Goal: Task Accomplishment & Management: Manage account settings

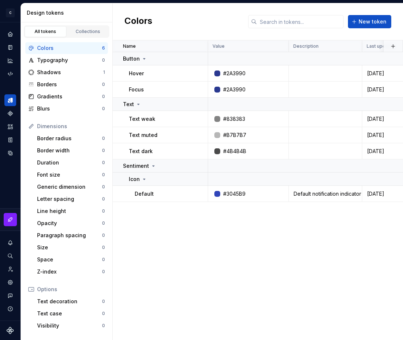
click at [160, 102] on html "C My Design System S Design system data Design tokens All tokens Collections Co…" at bounding box center [201, 170] width 403 height 340
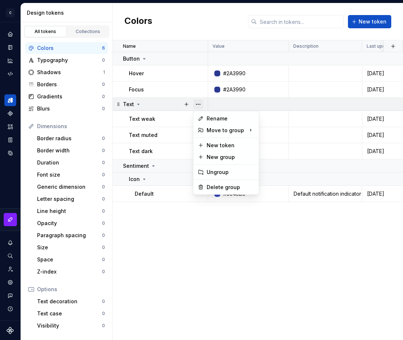
click at [197, 105] on button "button" at bounding box center [198, 104] width 10 height 10
click at [186, 105] on button "button" at bounding box center [186, 104] width 10 height 10
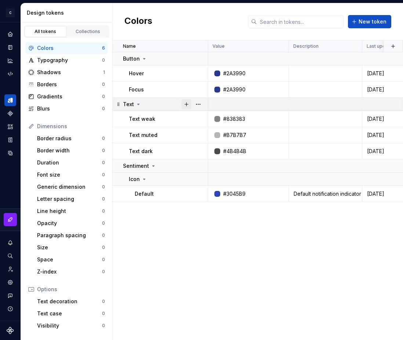
click at [186, 105] on button "button" at bounding box center [186, 104] width 10 height 10
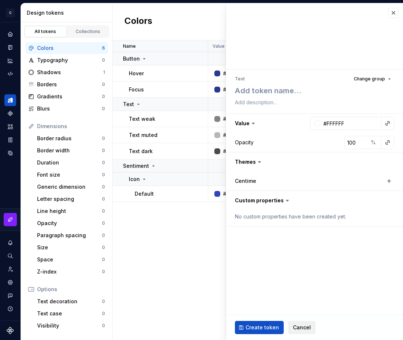
type textarea "*"
click at [295, 327] on span "Cancel" at bounding box center [302, 327] width 18 height 7
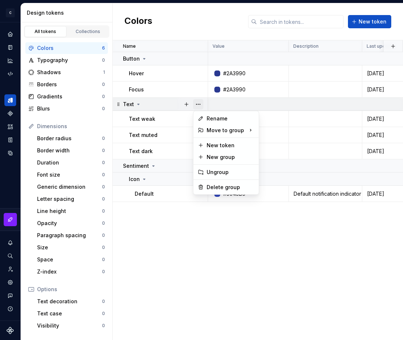
click at [200, 101] on button "button" at bounding box center [198, 104] width 10 height 10
click at [215, 188] on div "Delete group" at bounding box center [231, 186] width 48 height 7
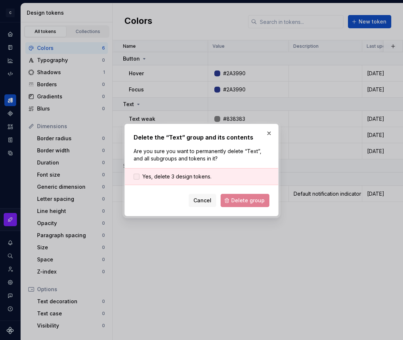
click at [138, 178] on div at bounding box center [137, 177] width 6 height 6
click at [136, 176] on icon at bounding box center [136, 176] width 0 height 0
click at [139, 178] on div at bounding box center [137, 177] width 6 height 6
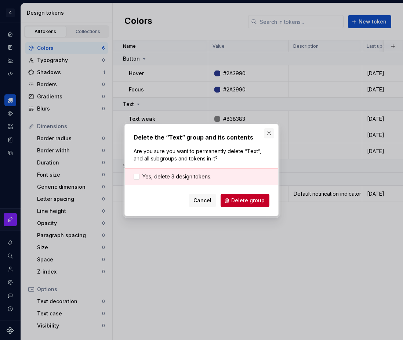
click at [269, 133] on button "button" at bounding box center [269, 133] width 10 height 10
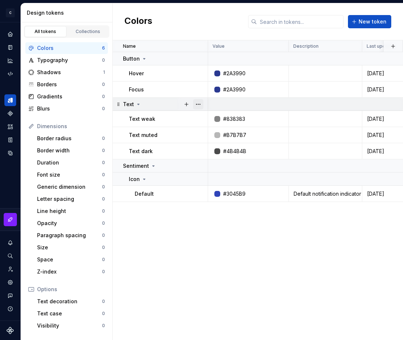
click at [198, 106] on button "button" at bounding box center [198, 104] width 10 height 10
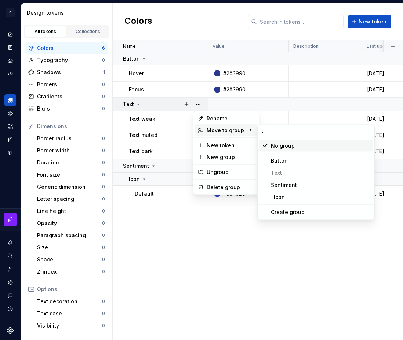
click at [279, 131] on input "a" at bounding box center [316, 131] width 117 height 13
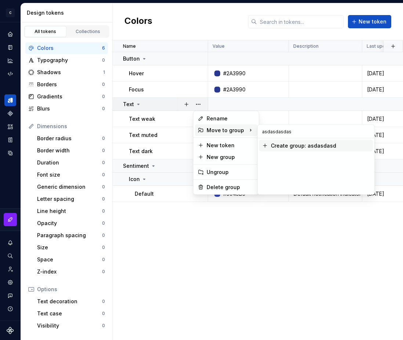
type input "asdasdasdasd"
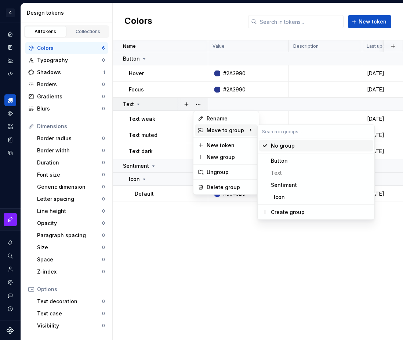
type input "a"
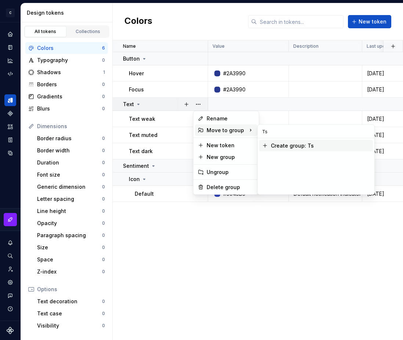
type input "Ts"
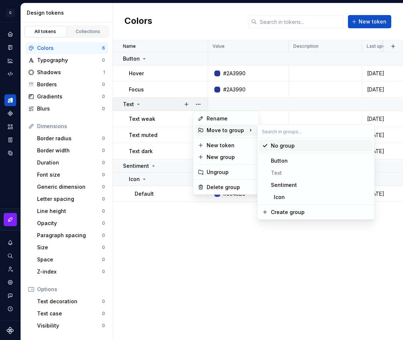
click at [274, 130] on input "text" at bounding box center [316, 131] width 117 height 13
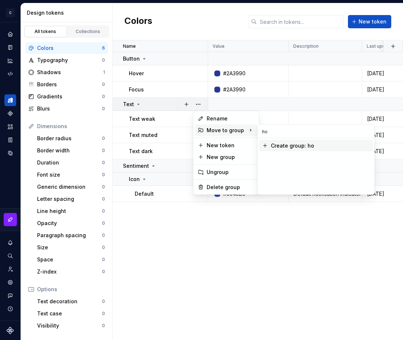
type input "ho"
